Goal: Find specific page/section: Find specific page/section

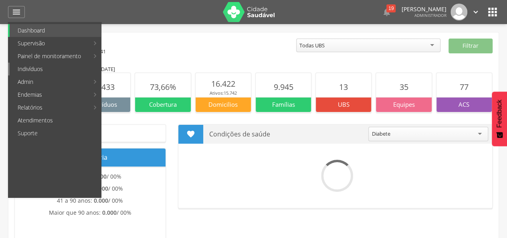
click at [64, 72] on link "Indivíduos" at bounding box center [55, 69] width 91 height 13
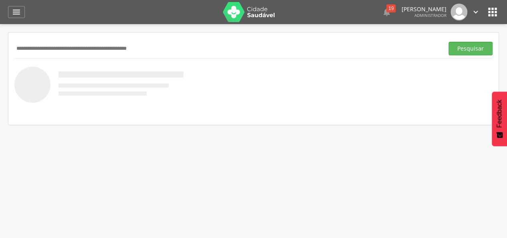
paste input "**********"
type input "**********"
click at [449, 42] on button "Pesquisar" at bounding box center [471, 49] width 44 height 14
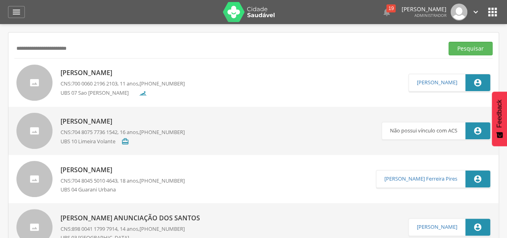
click at [118, 76] on p "[PERSON_NAME]" at bounding box center [123, 72] width 124 height 9
type input "**********"
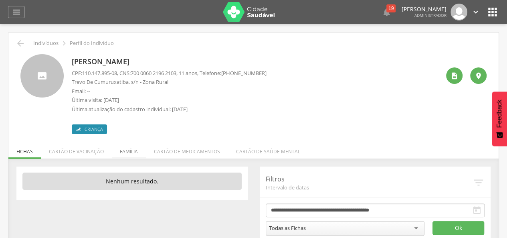
click at [125, 149] on li "Família" at bounding box center [129, 149] width 34 height 19
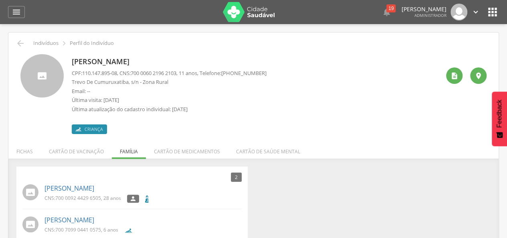
scroll to position [24, 0]
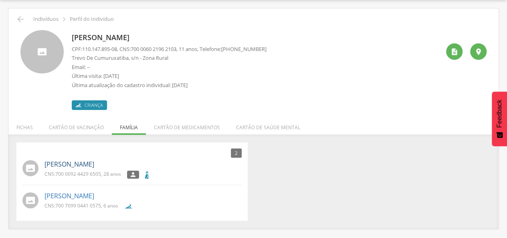
drag, startPoint x: 121, startPoint y: 166, endPoint x: 45, endPoint y: 166, distance: 76.6
click at [45, 166] on p "[PERSON_NAME]" at bounding box center [143, 164] width 197 height 9
copy link "[PERSON_NAME]"
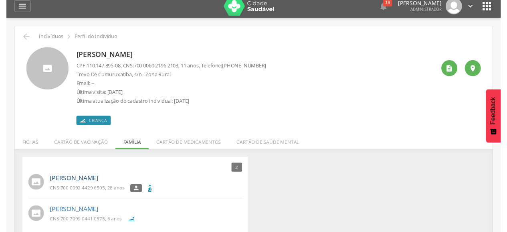
scroll to position [0, 0]
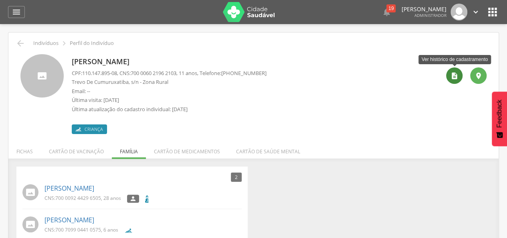
click at [451, 72] on icon "" at bounding box center [455, 76] width 8 height 8
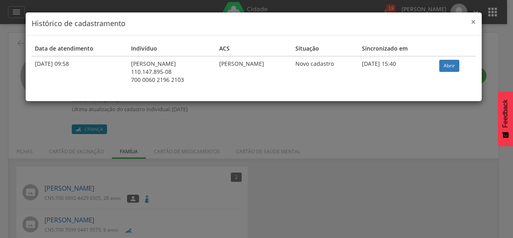
click at [472, 20] on span "×" at bounding box center [473, 21] width 5 height 11
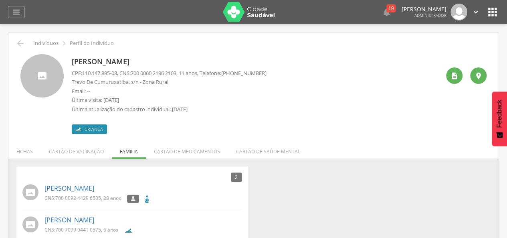
click at [183, 107] on p "Última atualização do cadastro individual: [DATE]" at bounding box center [169, 109] width 195 height 8
drag, startPoint x: 452, startPoint y: 77, endPoint x: 432, endPoint y: 94, distance: 27.1
click at [452, 76] on icon "" at bounding box center [455, 76] width 8 height 8
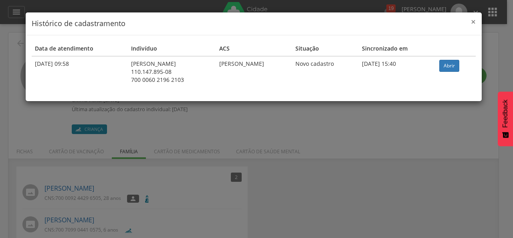
click at [475, 21] on span "×" at bounding box center [473, 21] width 5 height 11
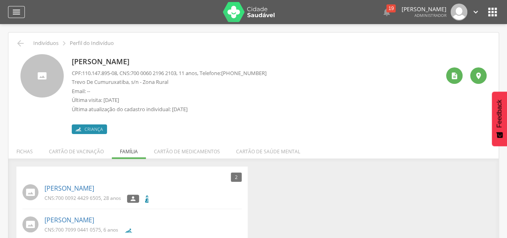
click at [15, 10] on icon "" at bounding box center [17, 12] width 10 height 10
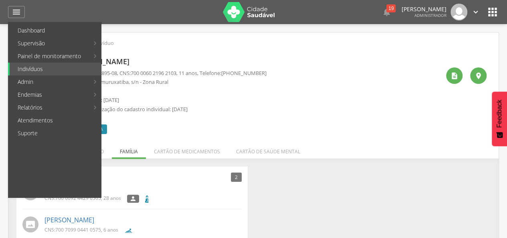
click at [493, 9] on icon "" at bounding box center [493, 12] width 13 height 13
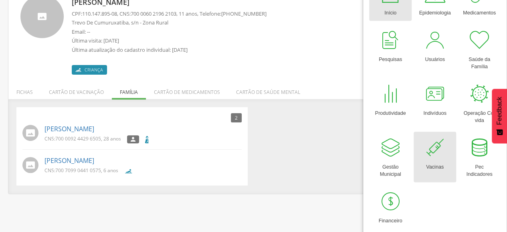
scroll to position [62, 0]
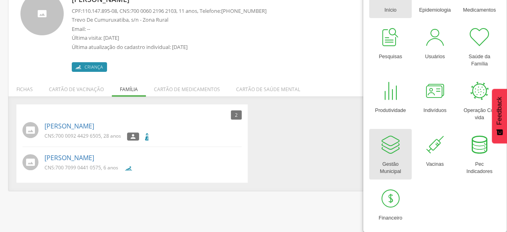
click at [389, 155] on div at bounding box center [391, 145] width 24 height 24
